Goal: Task Accomplishment & Management: Manage account settings

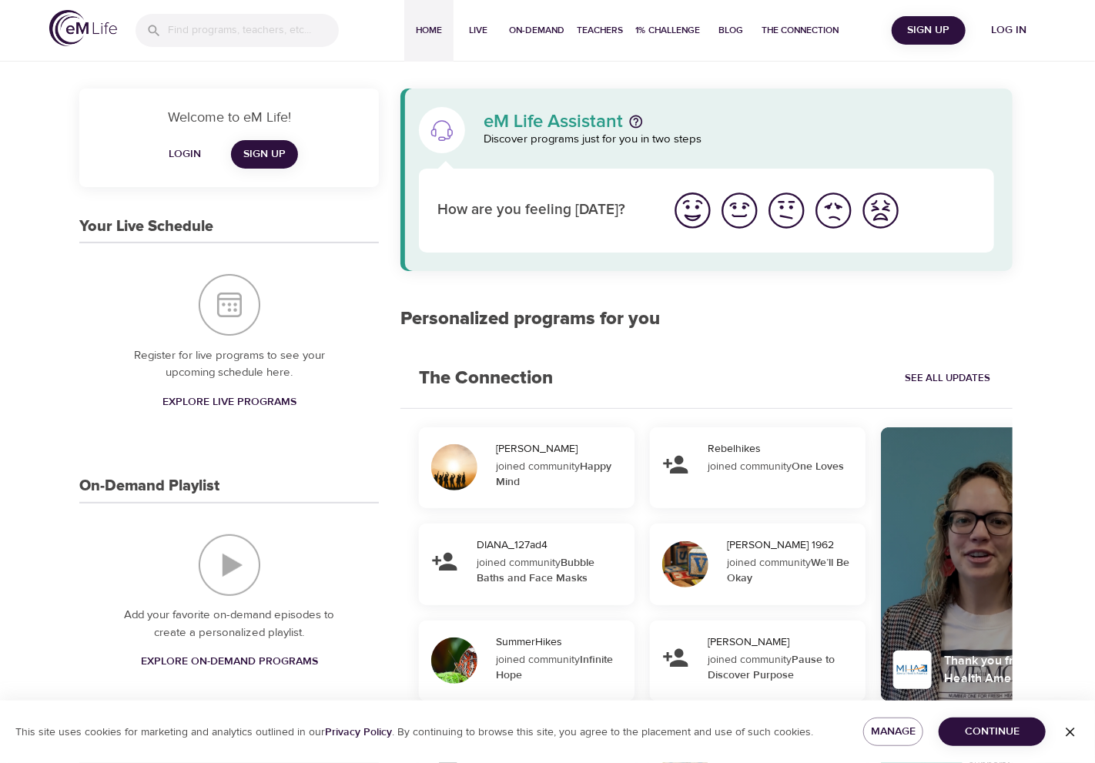
click at [1022, 22] on span "Log in" at bounding box center [1009, 30] width 62 height 19
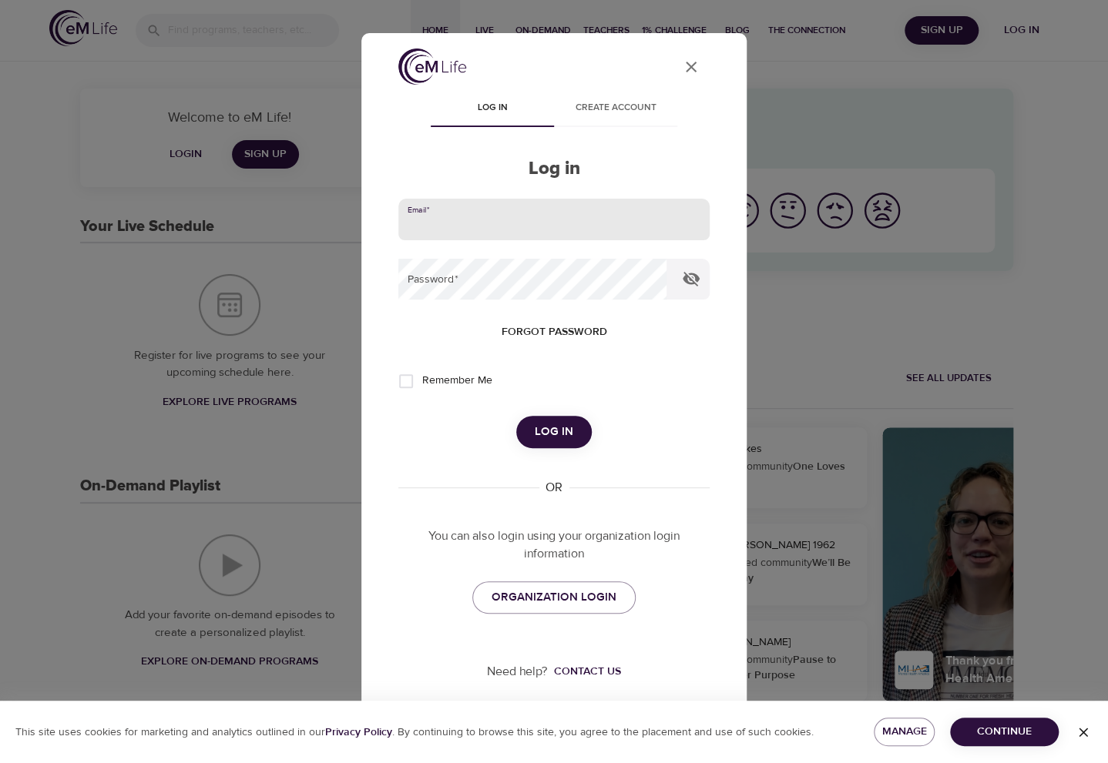
click at [471, 229] on input "email" at bounding box center [553, 220] width 311 height 42
type input "[PERSON_NAME][EMAIL_ADDRESS][PERSON_NAME][DOMAIN_NAME]"
click at [451, 375] on span "Remember Me" at bounding box center [457, 381] width 70 height 16
click at [422, 375] on input "Remember Me" at bounding box center [406, 381] width 32 height 32
checkbox input "true"
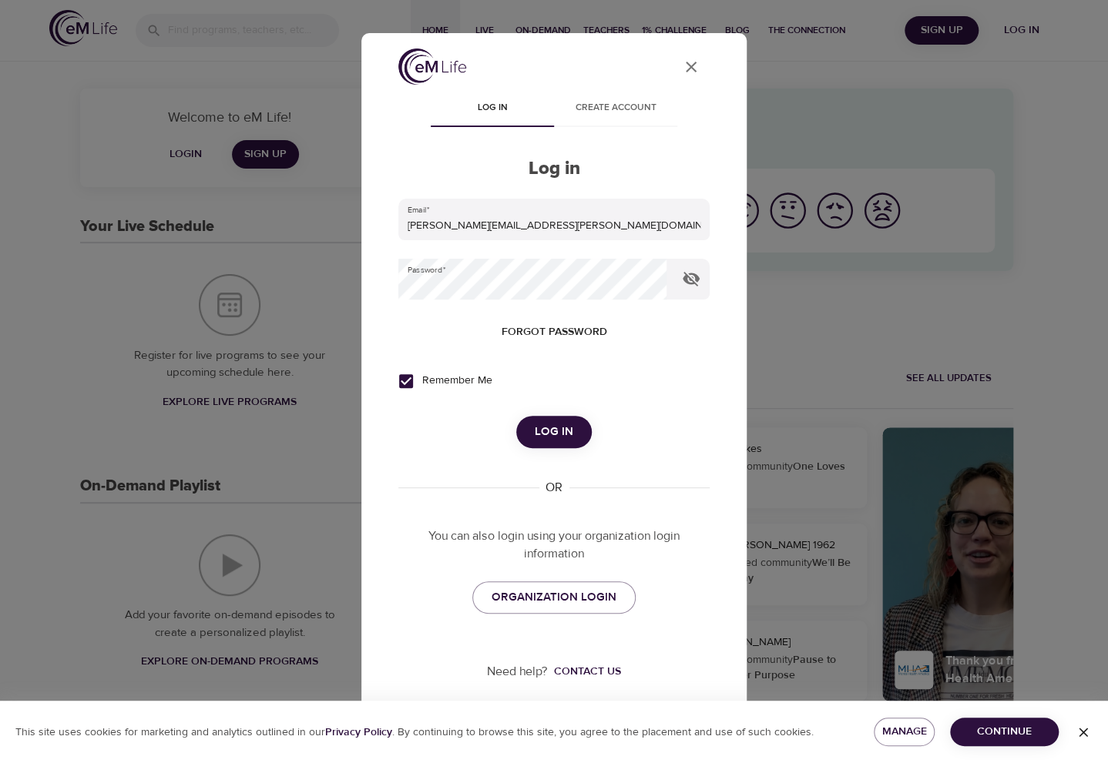
click at [555, 429] on span "Log in" at bounding box center [554, 432] width 39 height 20
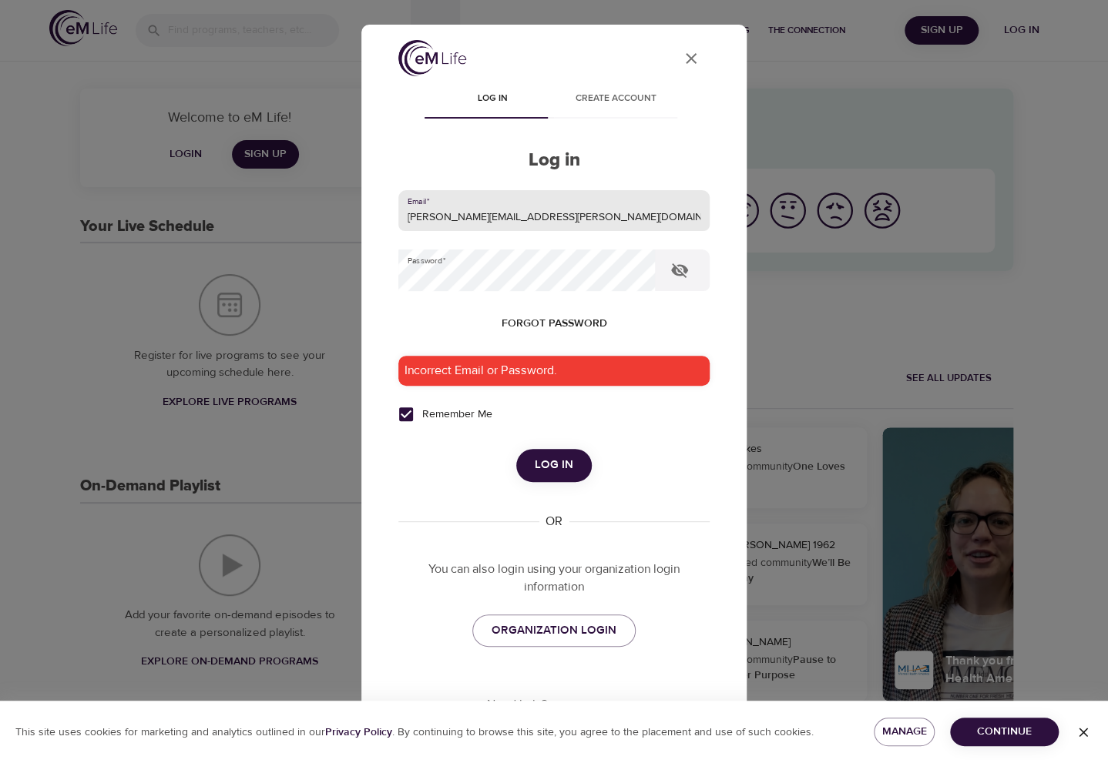
click at [563, 220] on input "[PERSON_NAME][EMAIL_ADDRESS][PERSON_NAME][DOMAIN_NAME]" at bounding box center [553, 211] width 311 height 42
type input "brittney.reichert@optavise.com"
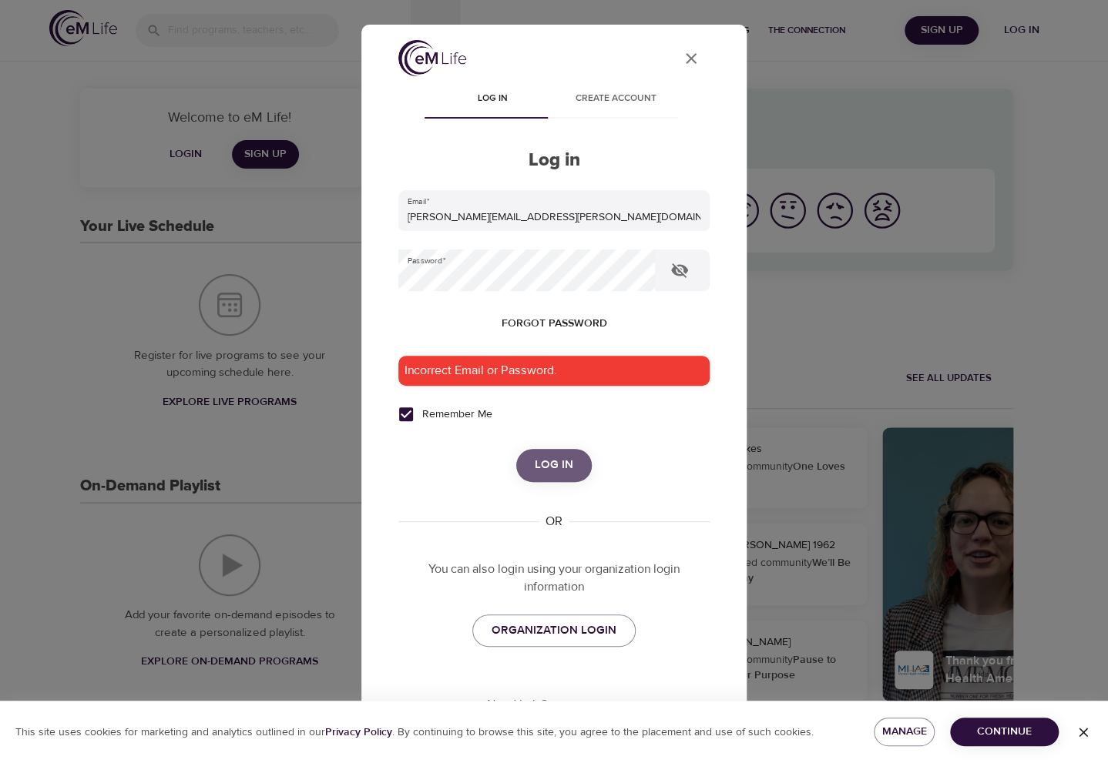
click at [543, 476] on button "Log in" at bounding box center [553, 465] width 75 height 32
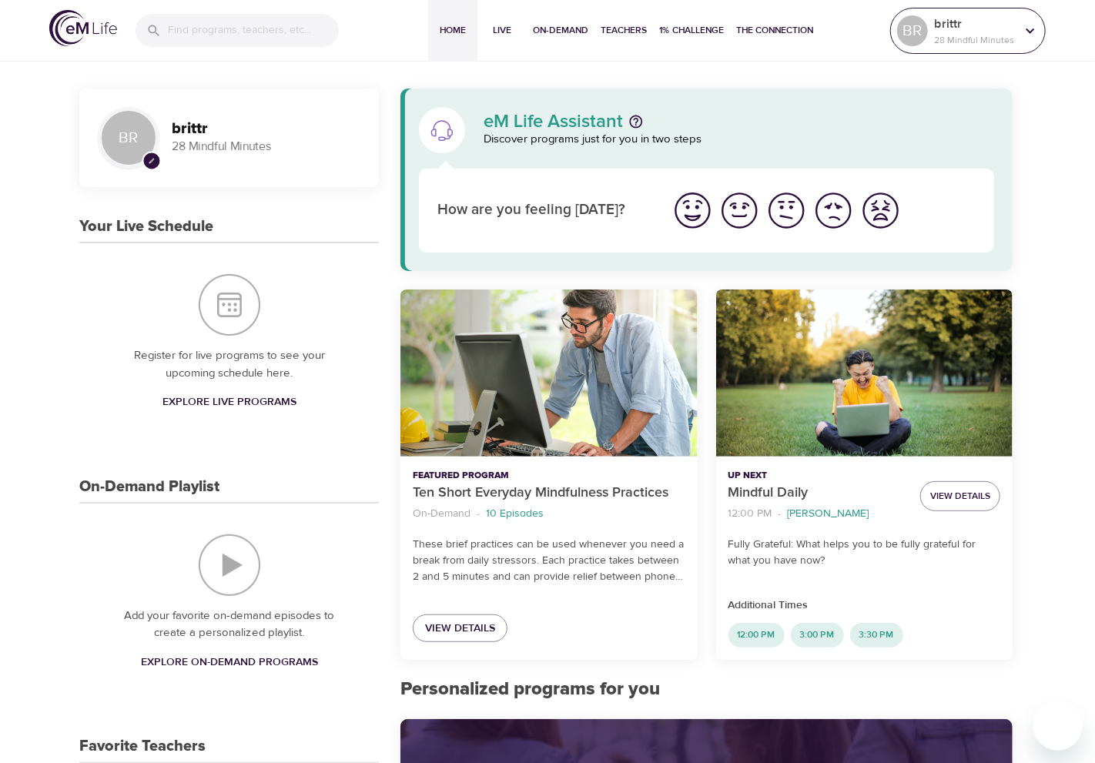
click at [1025, 30] on icon at bounding box center [1030, 30] width 17 height 17
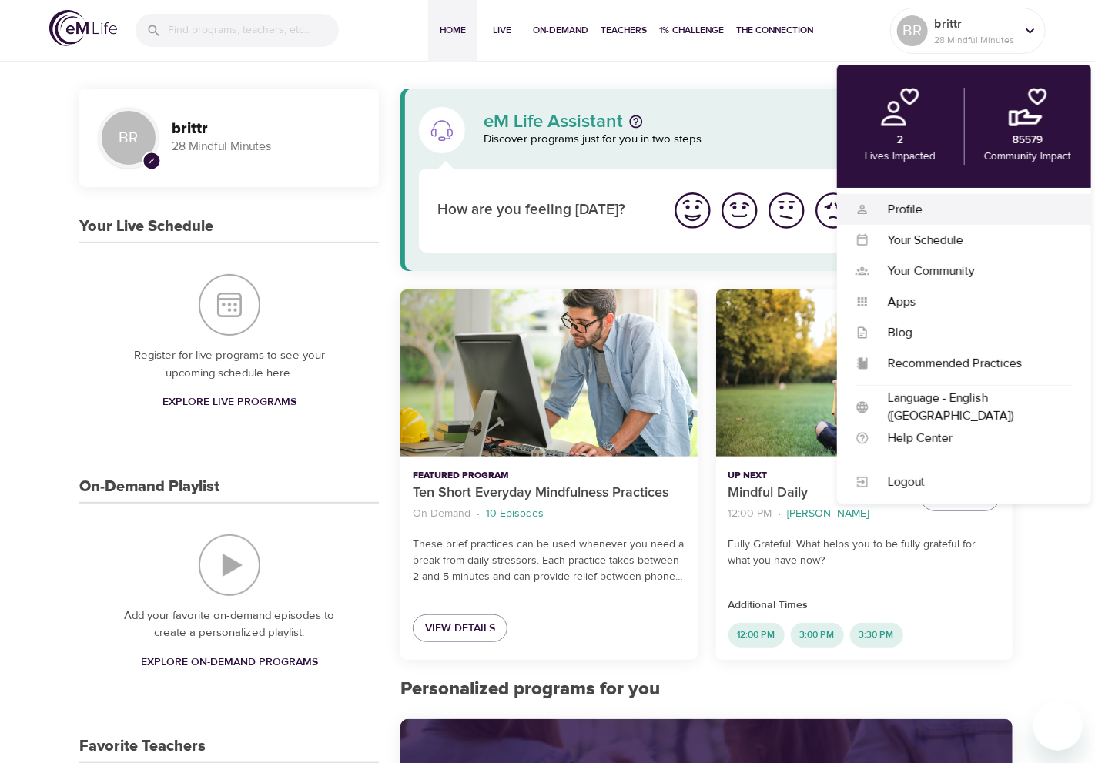
click at [921, 205] on div "Profile" at bounding box center [971, 210] width 203 height 18
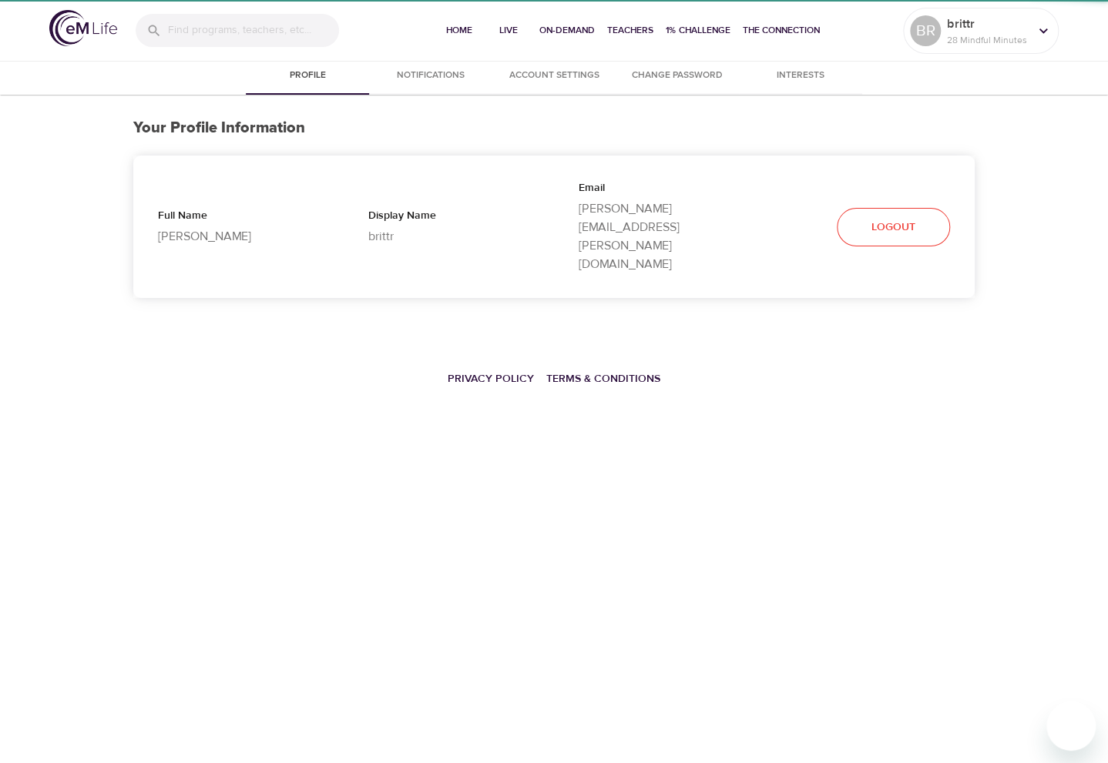
select select "10"
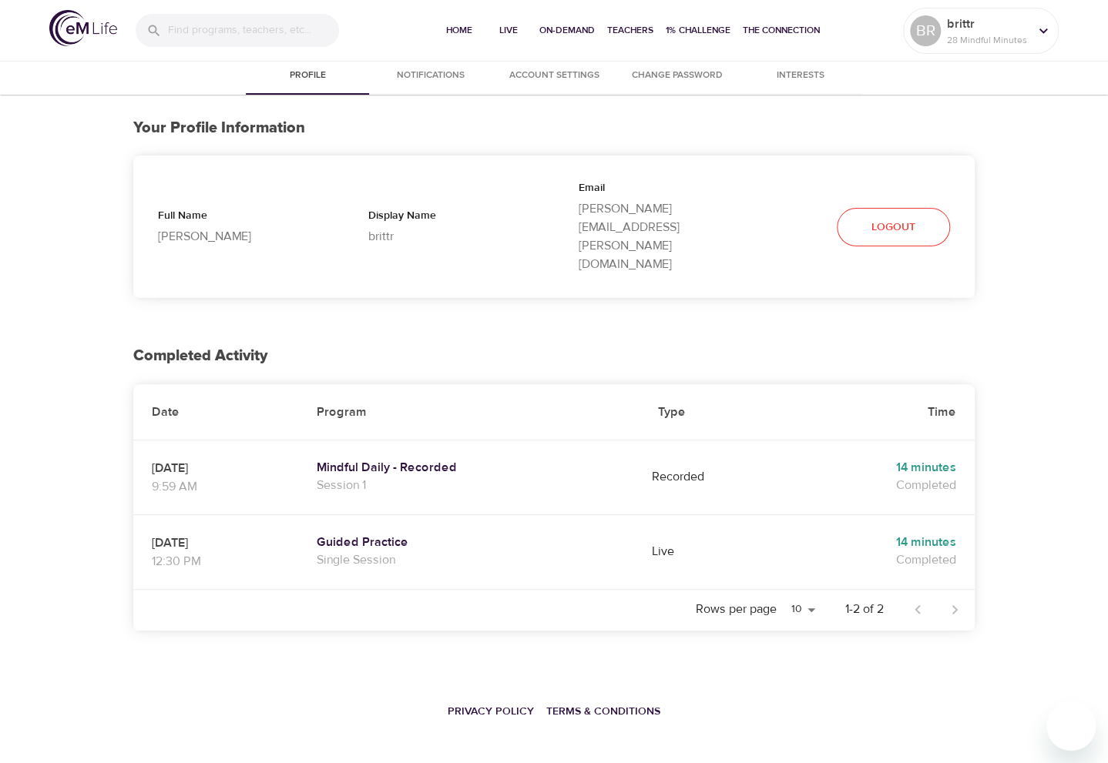
click at [633, 201] on p "[PERSON_NAME][EMAIL_ADDRESS][PERSON_NAME][DOMAIN_NAME]" at bounding box center [659, 237] width 161 height 74
click at [633, 204] on p "[PERSON_NAME][EMAIL_ADDRESS][PERSON_NAME][DOMAIN_NAME]" at bounding box center [659, 237] width 161 height 74
click at [543, 73] on span "Account Settings" at bounding box center [554, 76] width 105 height 16
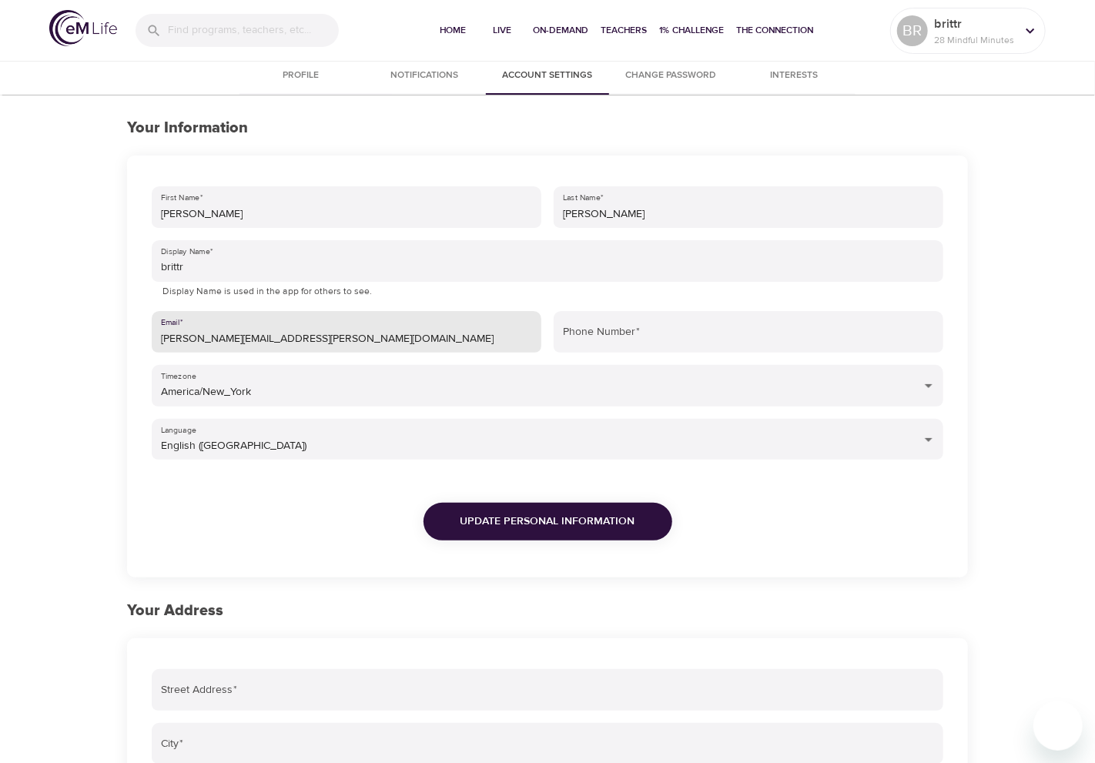
drag, startPoint x: 314, startPoint y: 339, endPoint x: 240, endPoint y: 349, distance: 73.9
click at [240, 349] on input "[PERSON_NAME][EMAIL_ADDRESS][PERSON_NAME][DOMAIN_NAME]" at bounding box center [347, 332] width 390 height 42
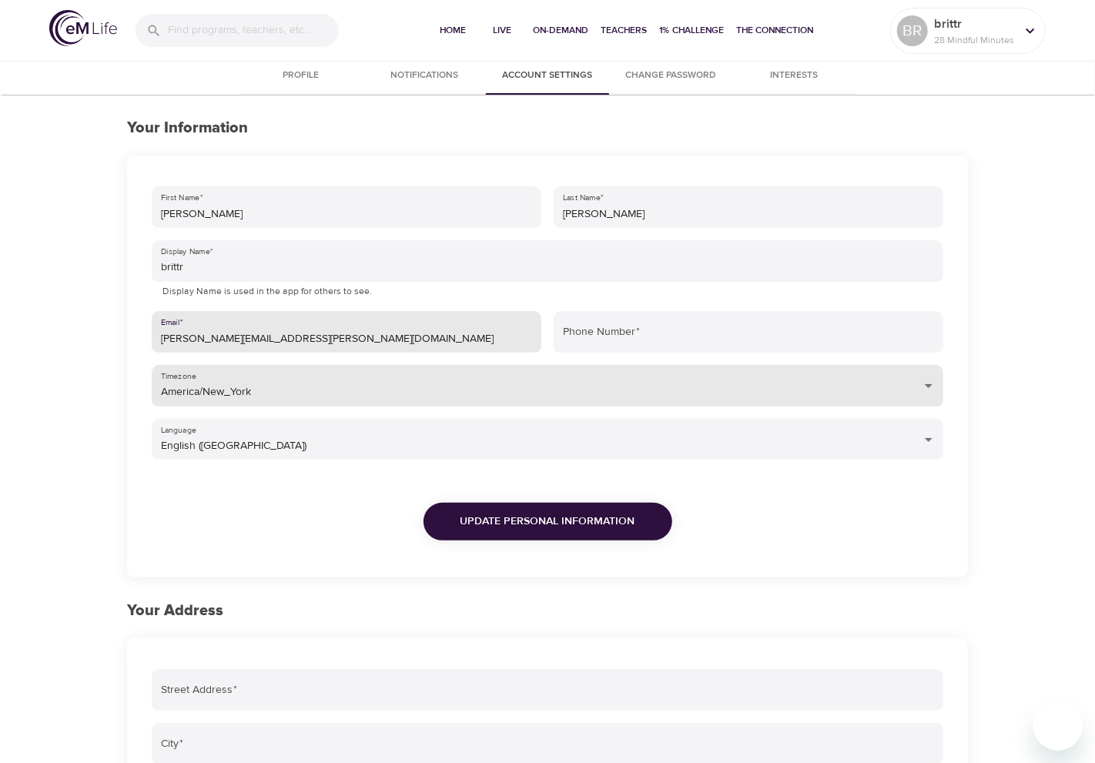
type input "[PERSON_NAME][EMAIL_ADDRESS][PERSON_NAME][DOMAIN_NAME]"
click at [612, 378] on body "Home Live On-Demand Teachers 1% Challenge The Connection BR brittr 28 Mindful M…" at bounding box center [547, 573] width 1095 height 1147
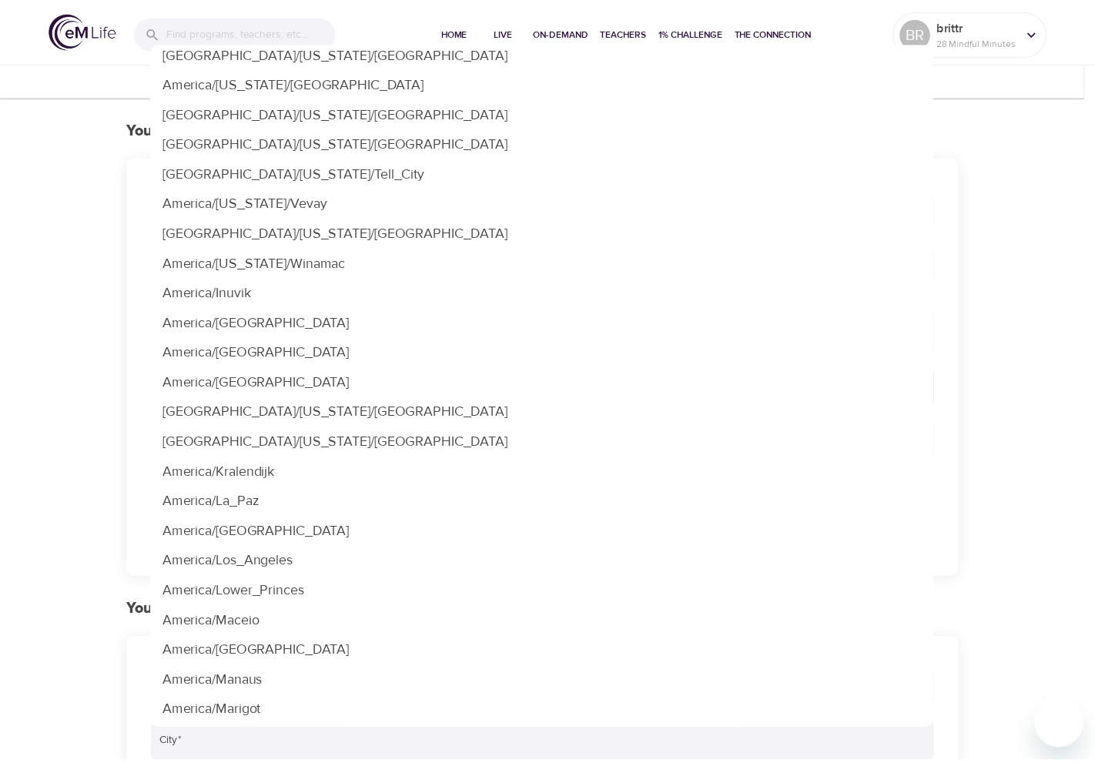
scroll to position [3473, 0]
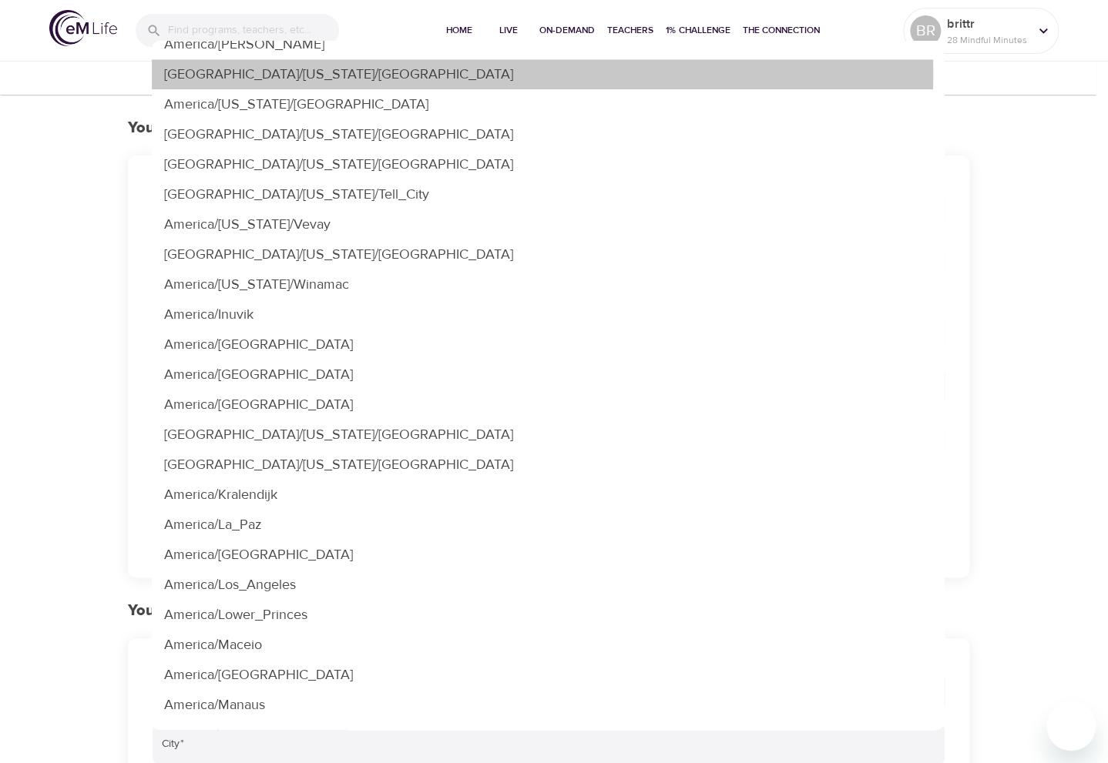
click at [326, 73] on li "[GEOGRAPHIC_DATA]/[US_STATE]/[GEOGRAPHIC_DATA]" at bounding box center [548, 74] width 792 height 30
type input "[GEOGRAPHIC_DATA]/[US_STATE]/[GEOGRAPHIC_DATA]"
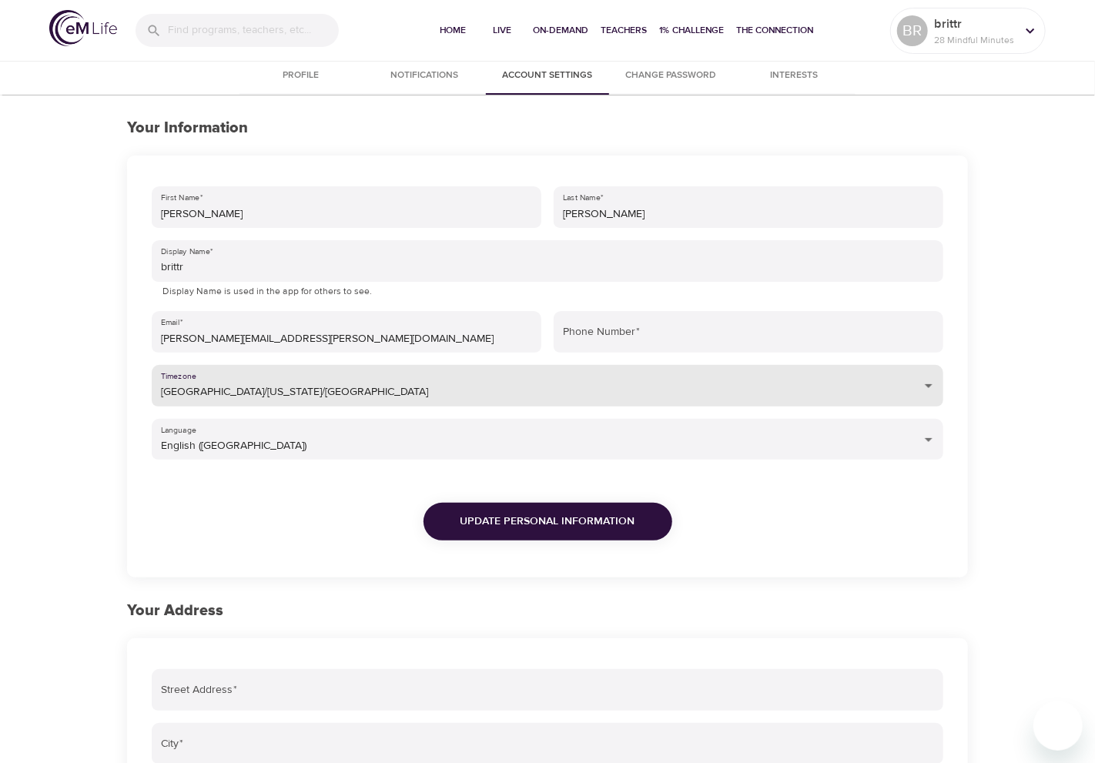
click at [535, 515] on span "Update Personal Information" at bounding box center [548, 521] width 175 height 19
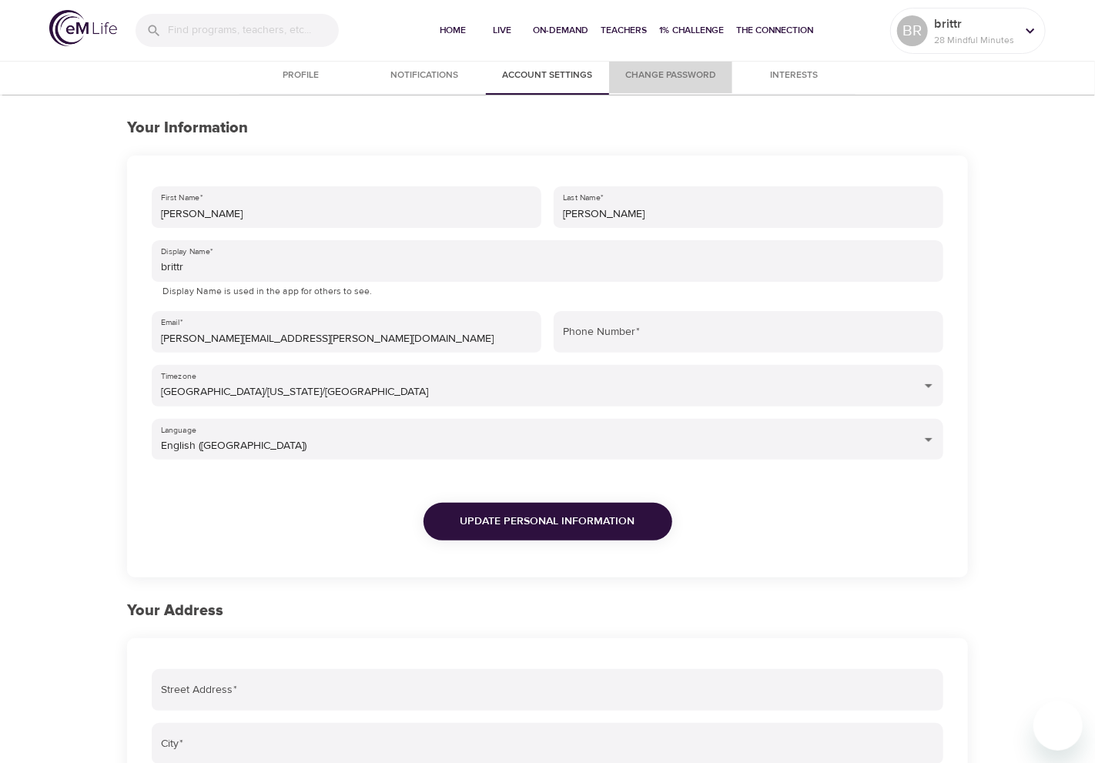
click at [686, 77] on span "Change Password" at bounding box center [671, 76] width 105 height 16
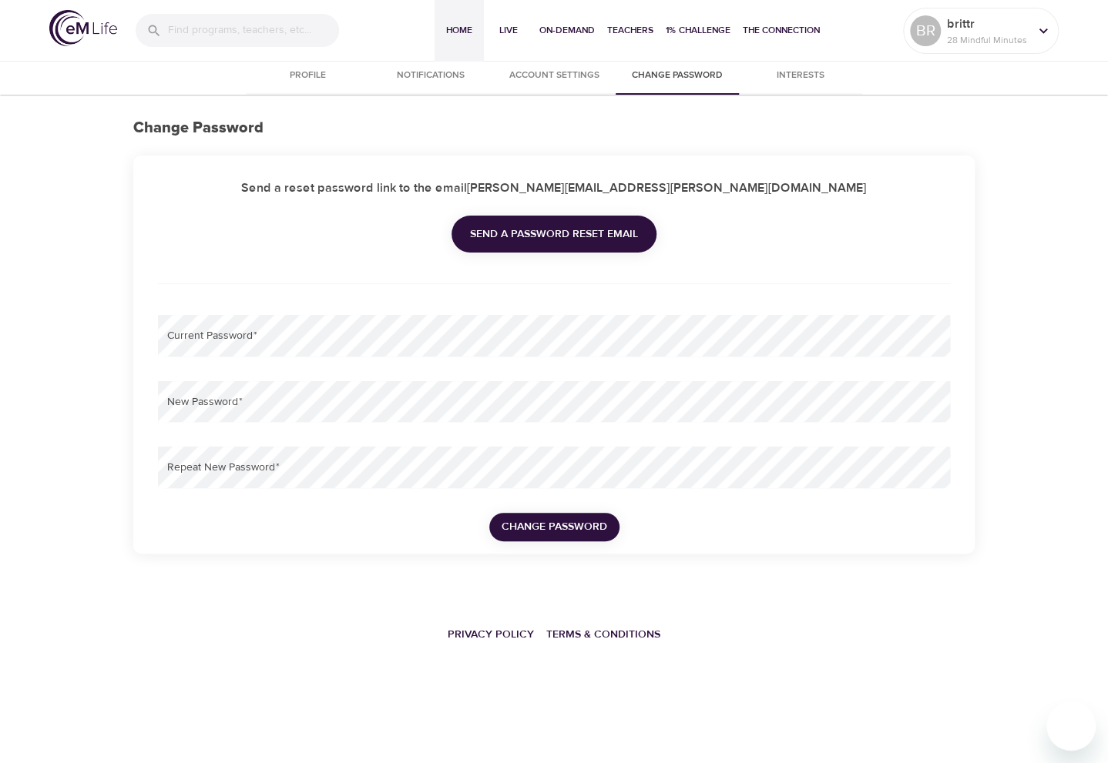
click at [459, 30] on span "Home" at bounding box center [459, 30] width 37 height 16
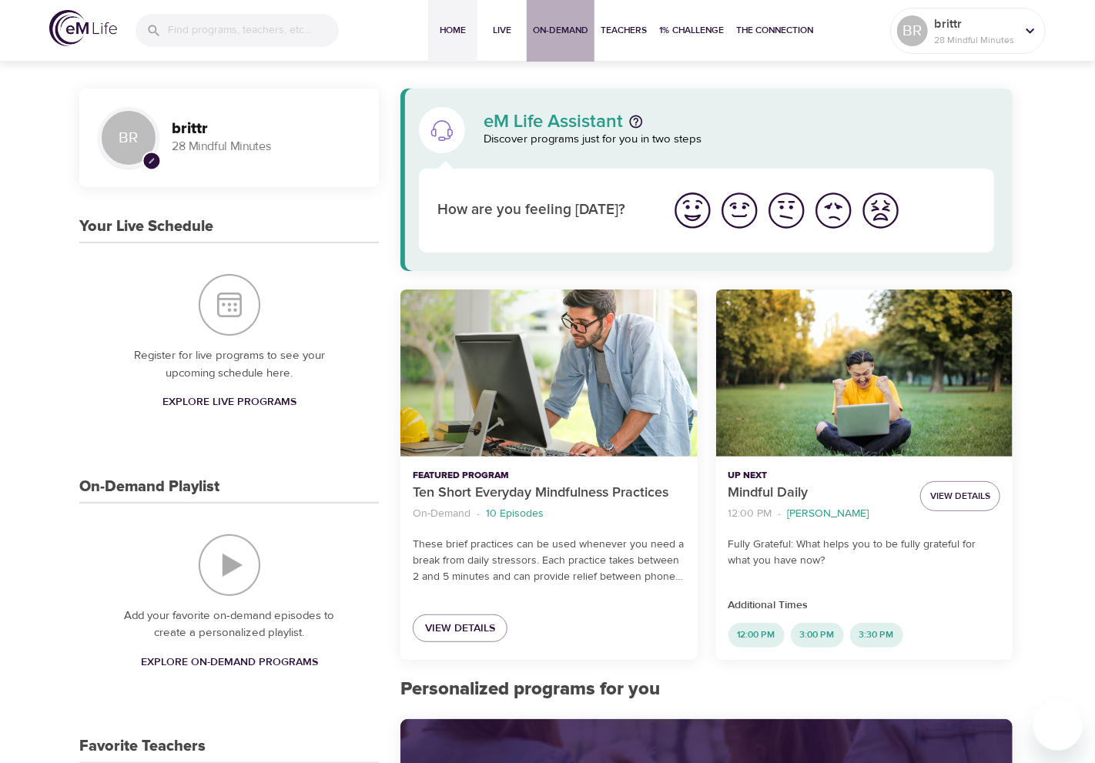
click at [547, 33] on span "On-Demand" at bounding box center [560, 30] width 55 height 16
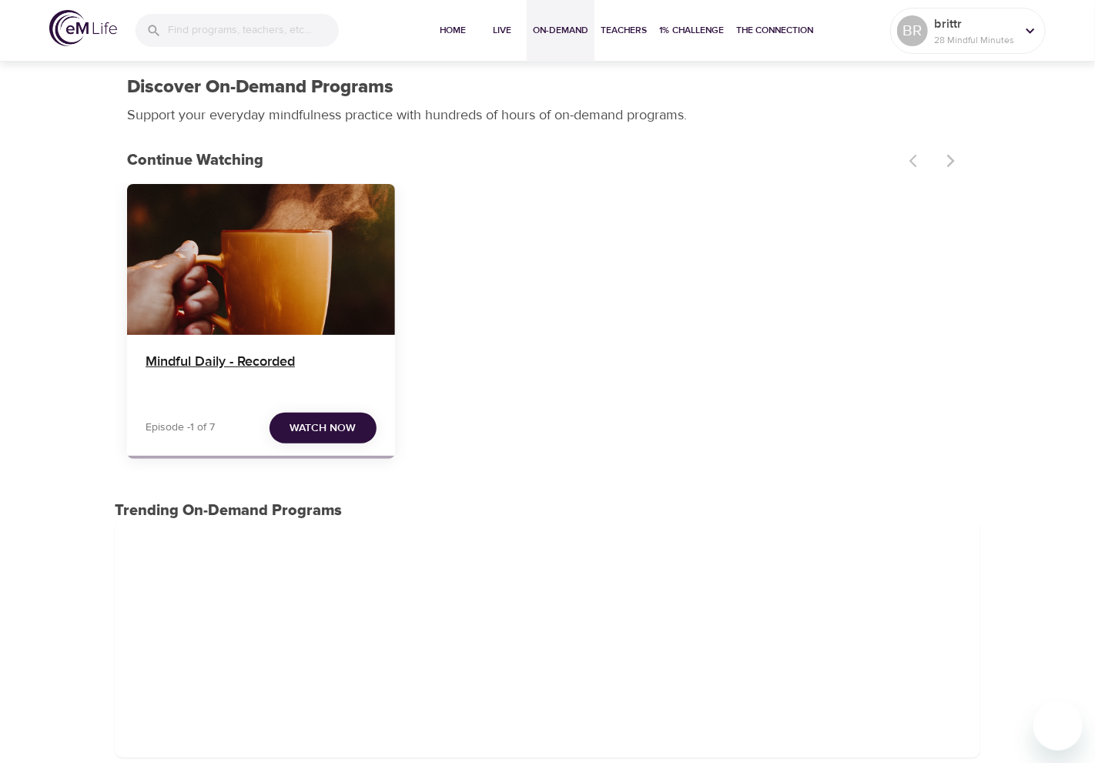
click at [186, 359] on h4 "Mindful Daily - Recorded" at bounding box center [261, 372] width 231 height 37
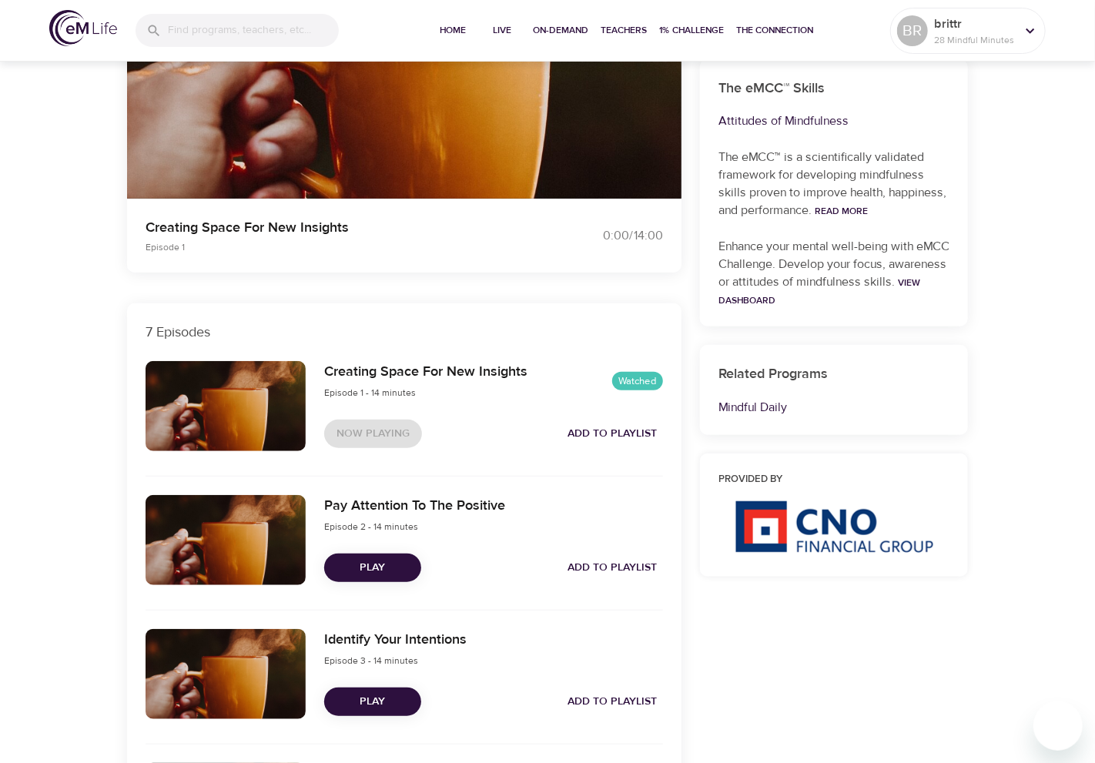
scroll to position [308, 0]
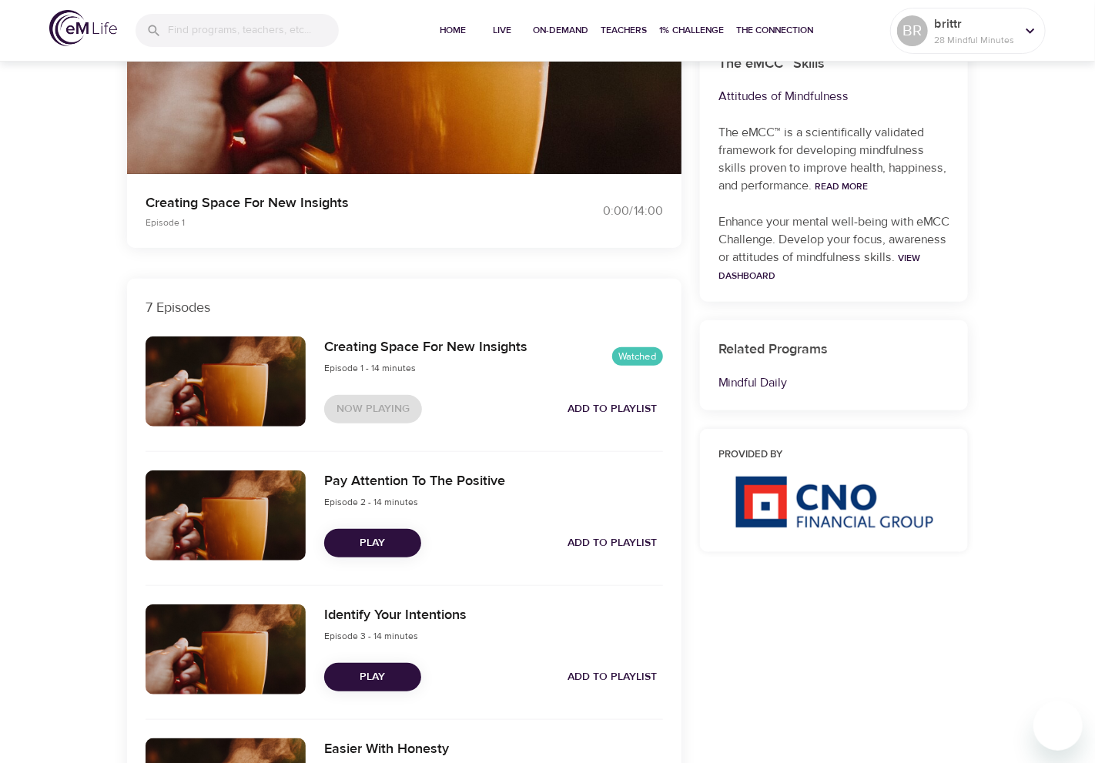
click at [377, 548] on span "Play" at bounding box center [373, 543] width 72 height 19
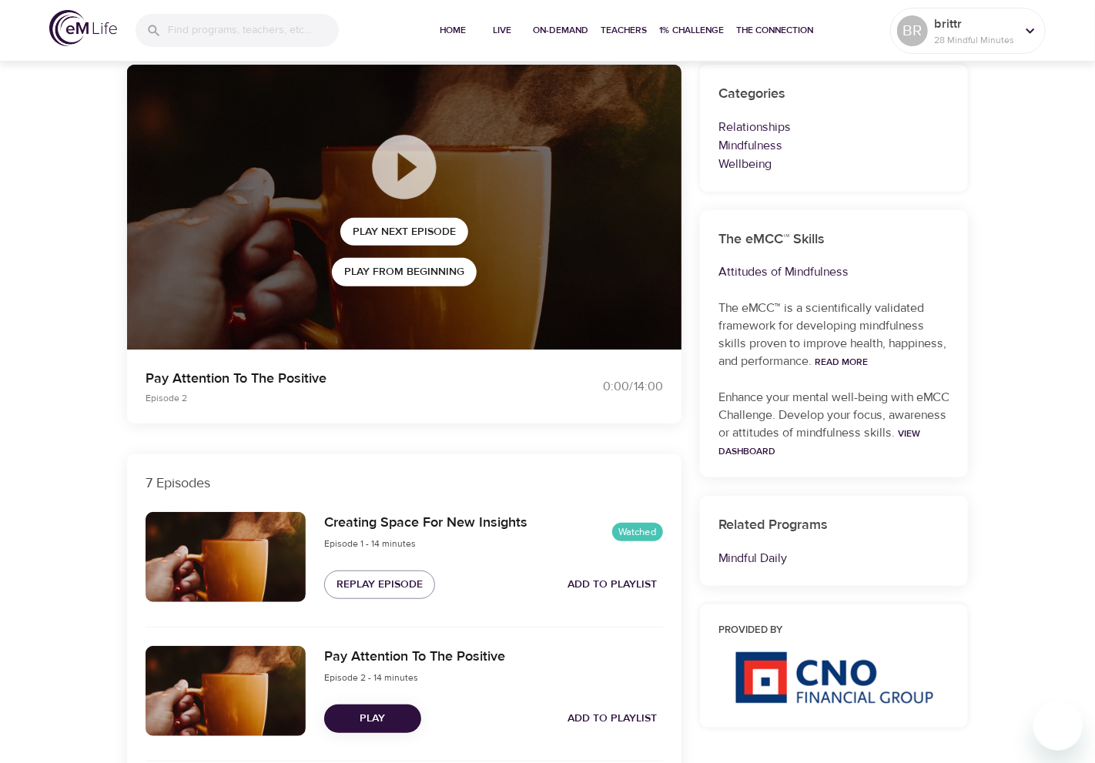
scroll to position [0, 0]
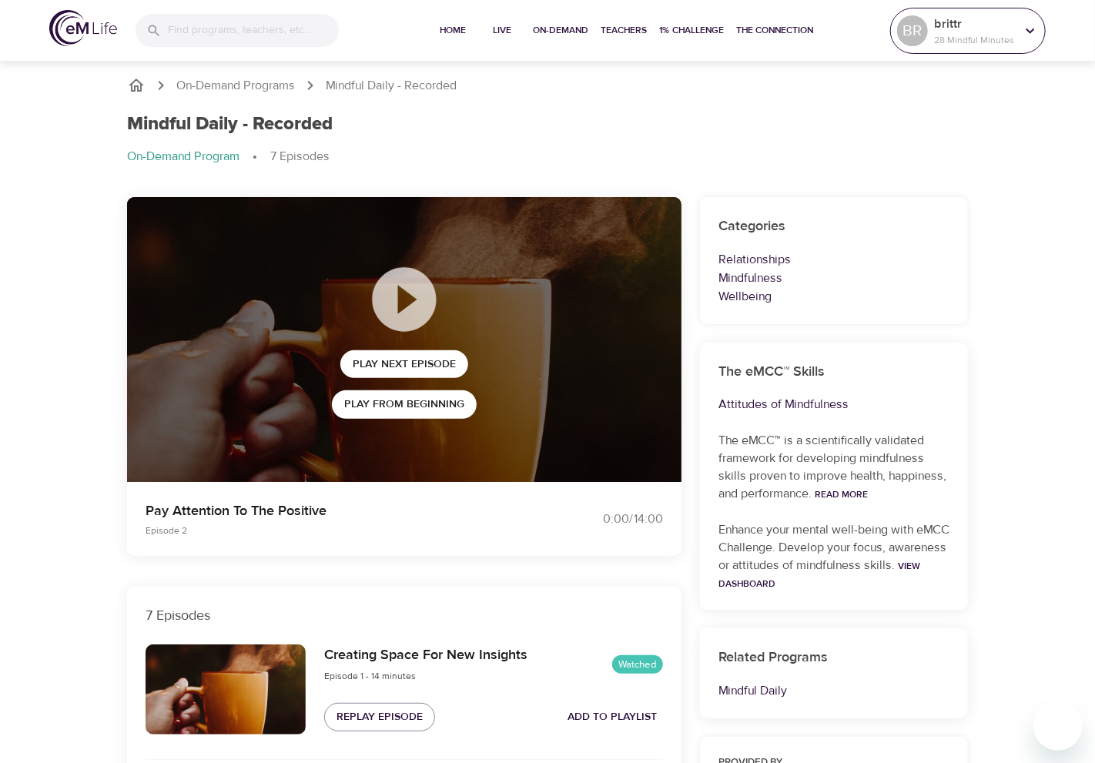
click at [998, 39] on p "28 Mindful Minutes" at bounding box center [975, 40] width 82 height 14
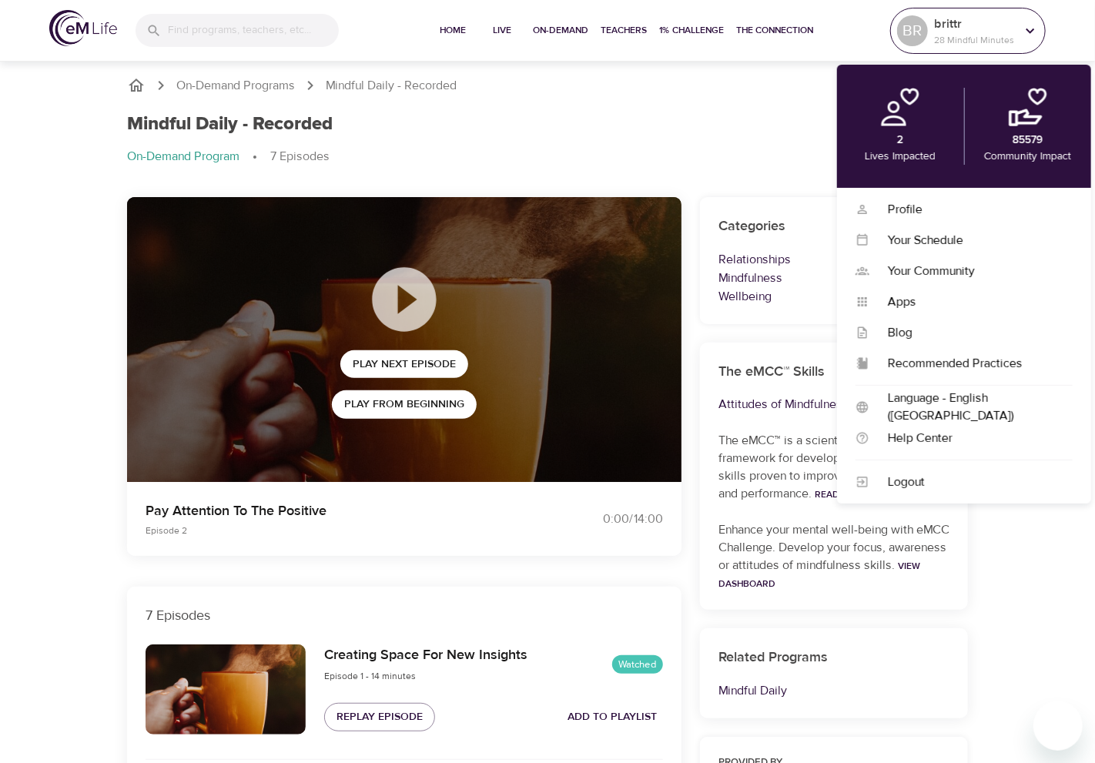
click at [997, 35] on p "28 Mindful Minutes" at bounding box center [975, 40] width 82 height 14
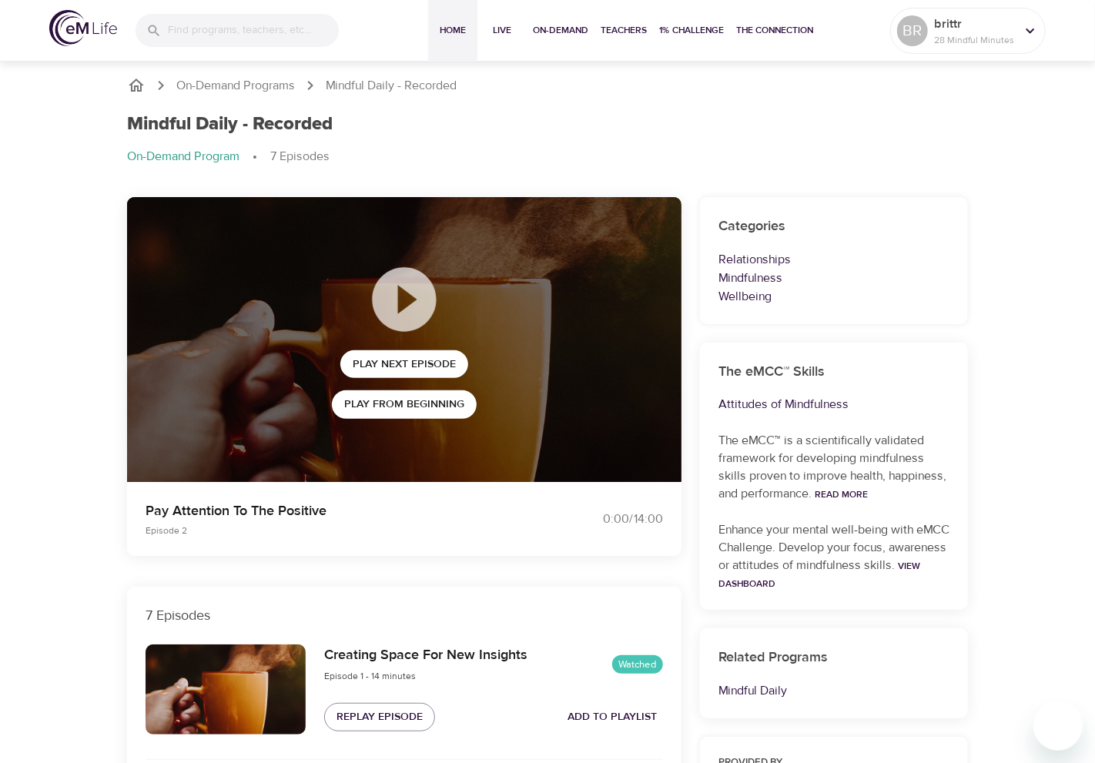
click at [450, 29] on span "Home" at bounding box center [452, 30] width 37 height 16
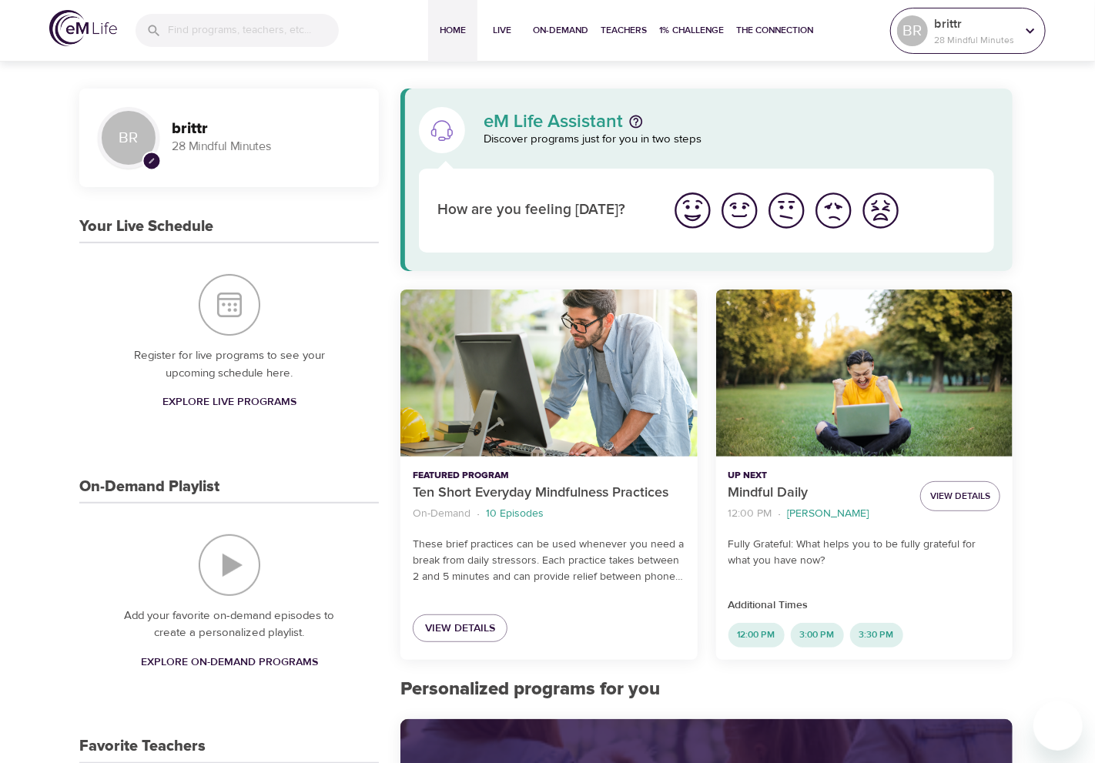
click at [996, 36] on p "28 Mindful Minutes" at bounding box center [975, 40] width 82 height 14
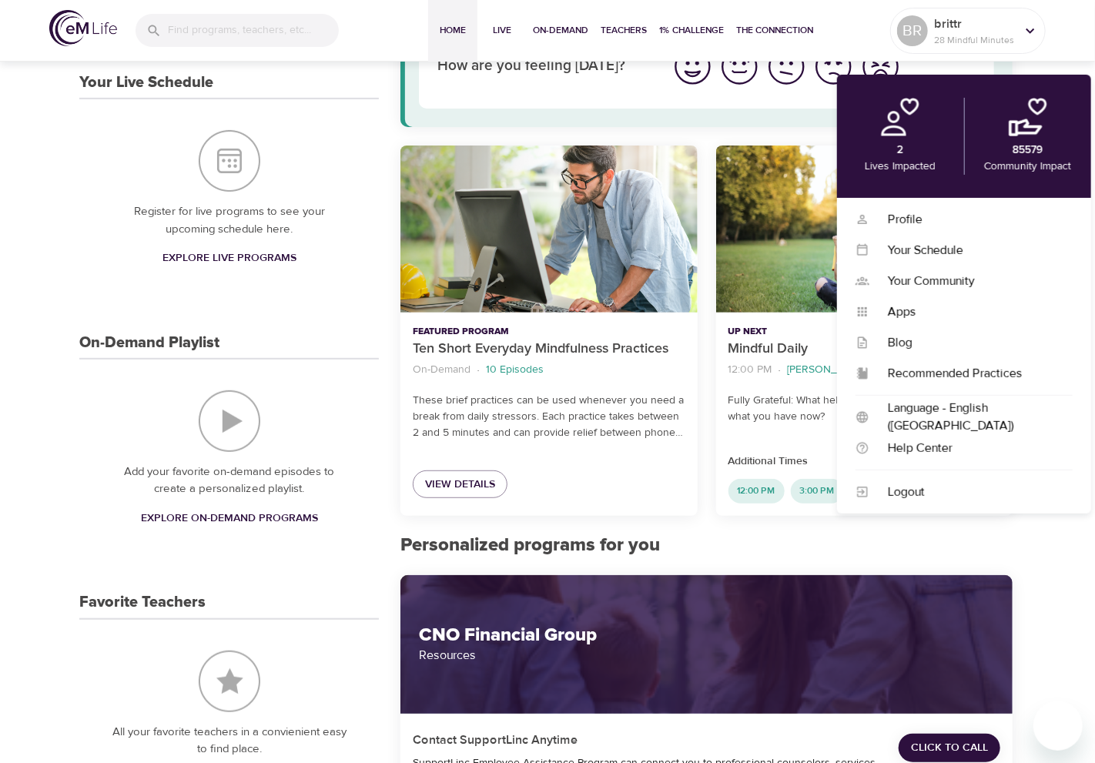
scroll to position [154, 0]
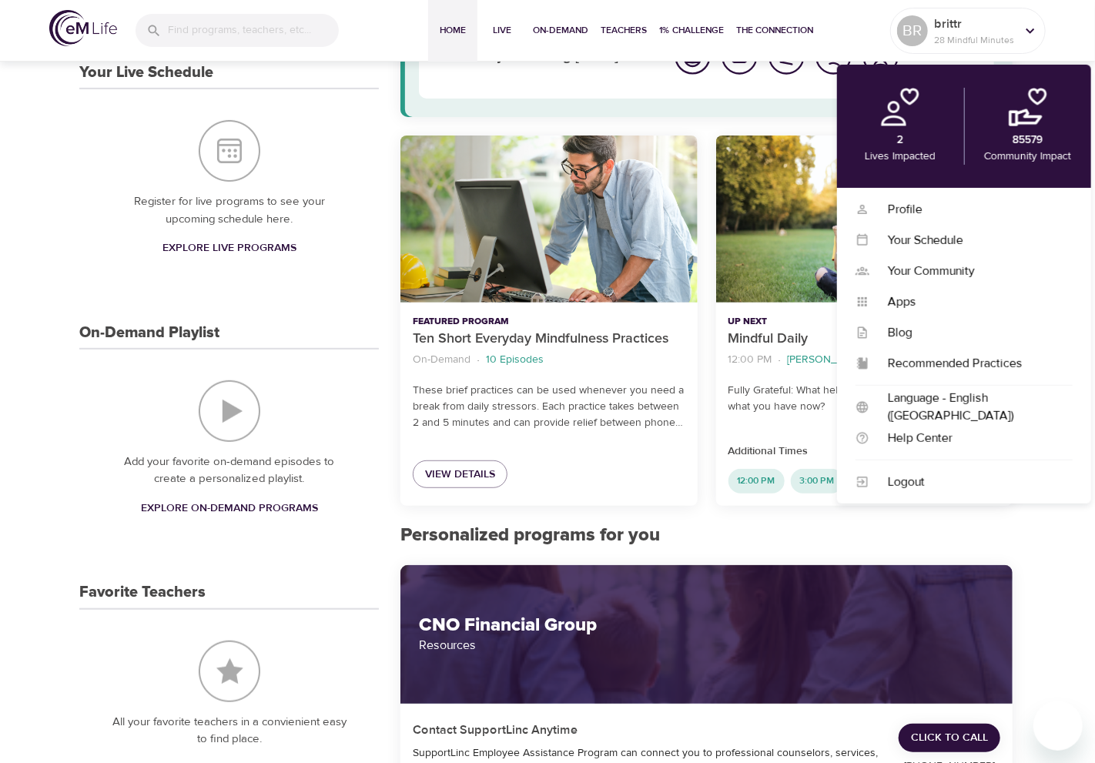
click at [354, 165] on div "Register for live programs to see your upcoming schedule here. Explore Live Pro…" at bounding box center [229, 190] width 300 height 203
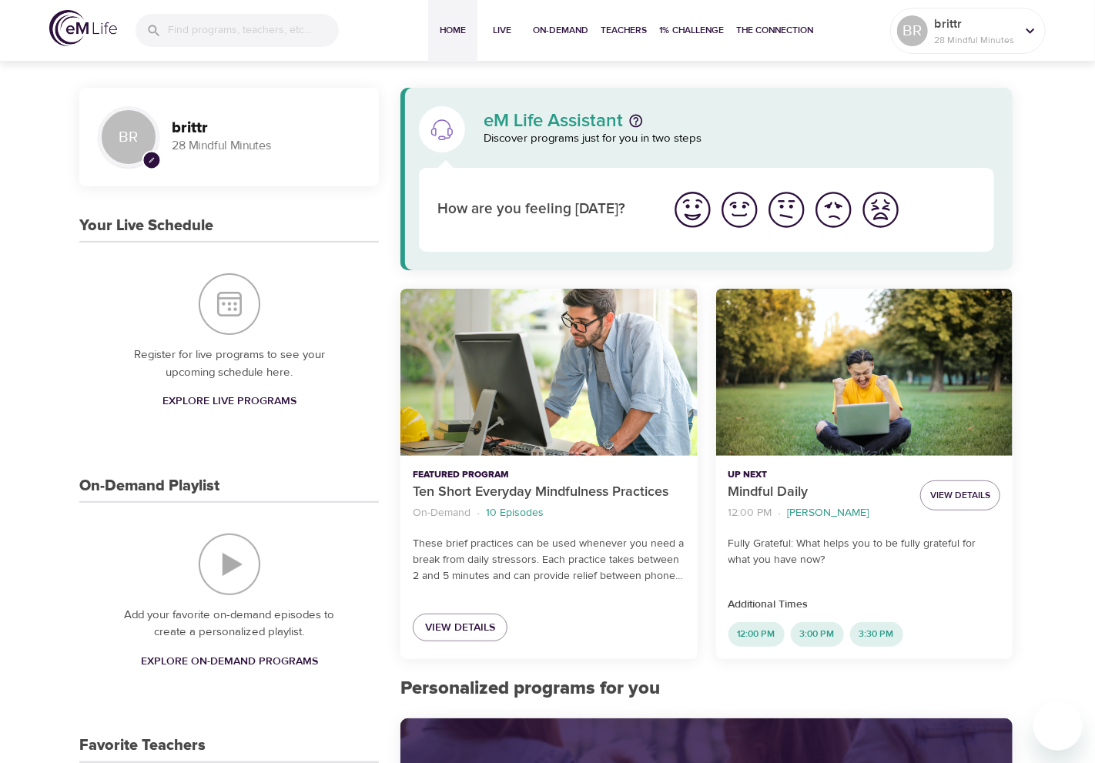
scroll to position [0, 0]
